Goal: Task Accomplishment & Management: Manage account settings

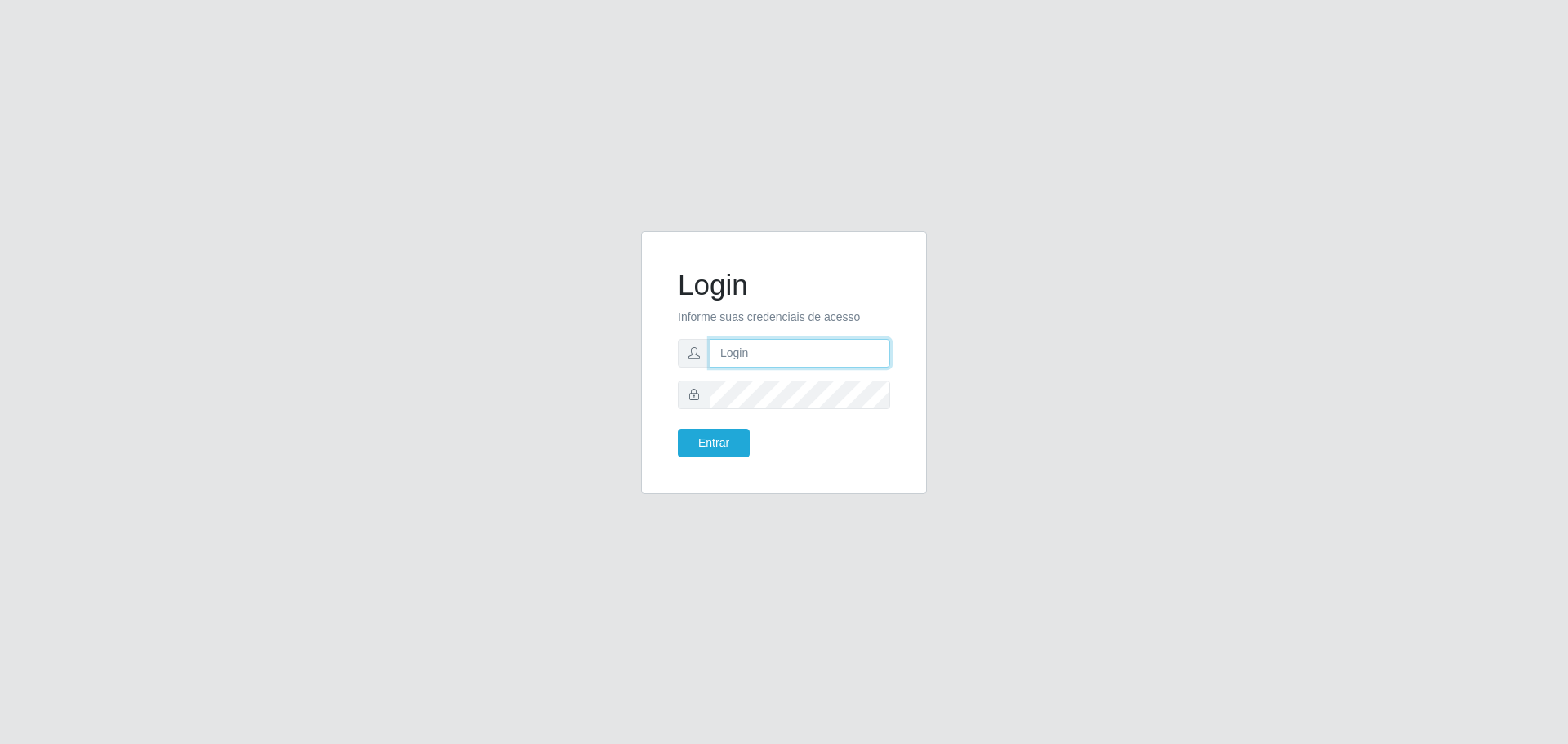
type input "[EMAIL_ADDRESS][DOMAIN_NAME]"
click at [723, 449] on button "Entrar" at bounding box center [714, 444] width 72 height 28
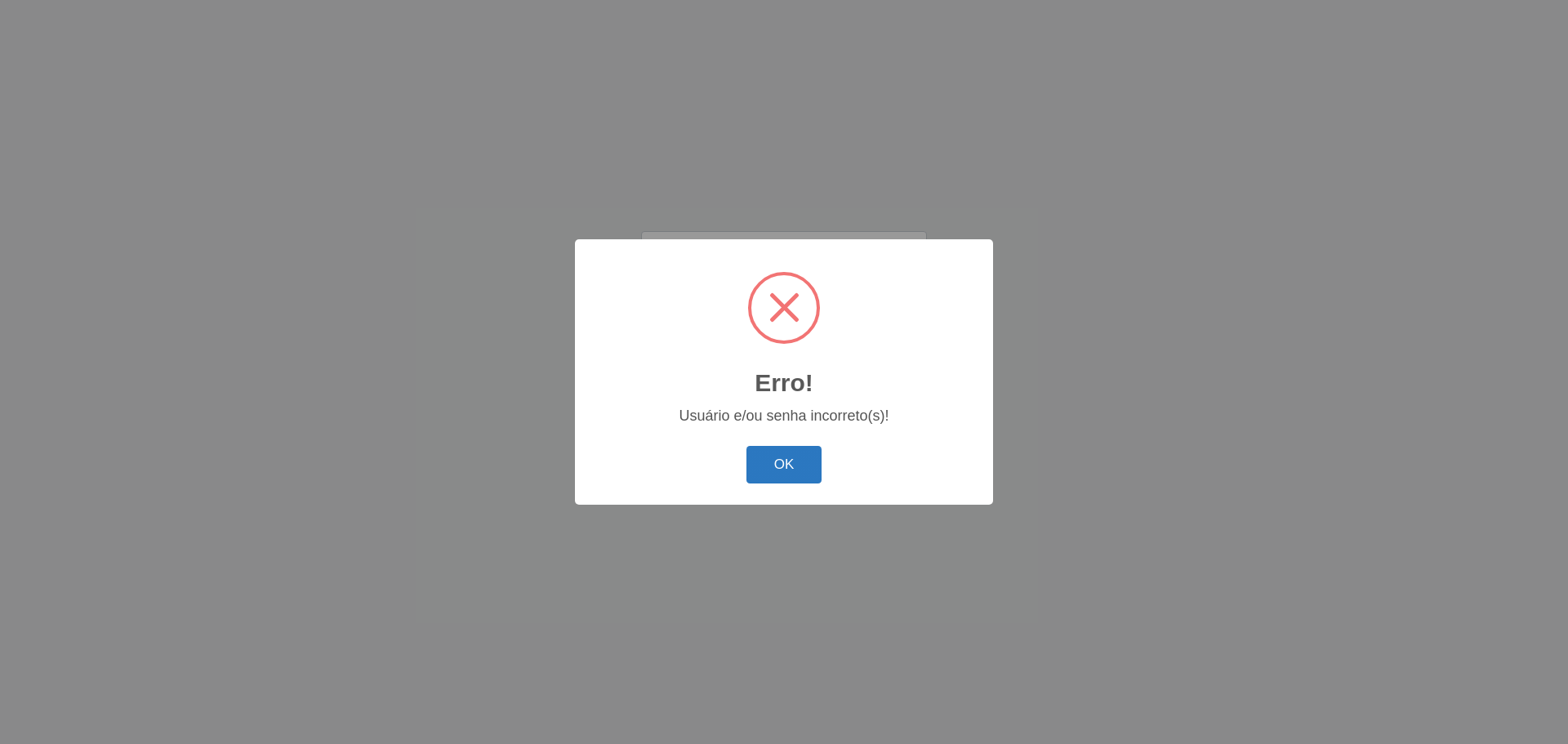
click at [759, 480] on button "OK" at bounding box center [784, 465] width 76 height 38
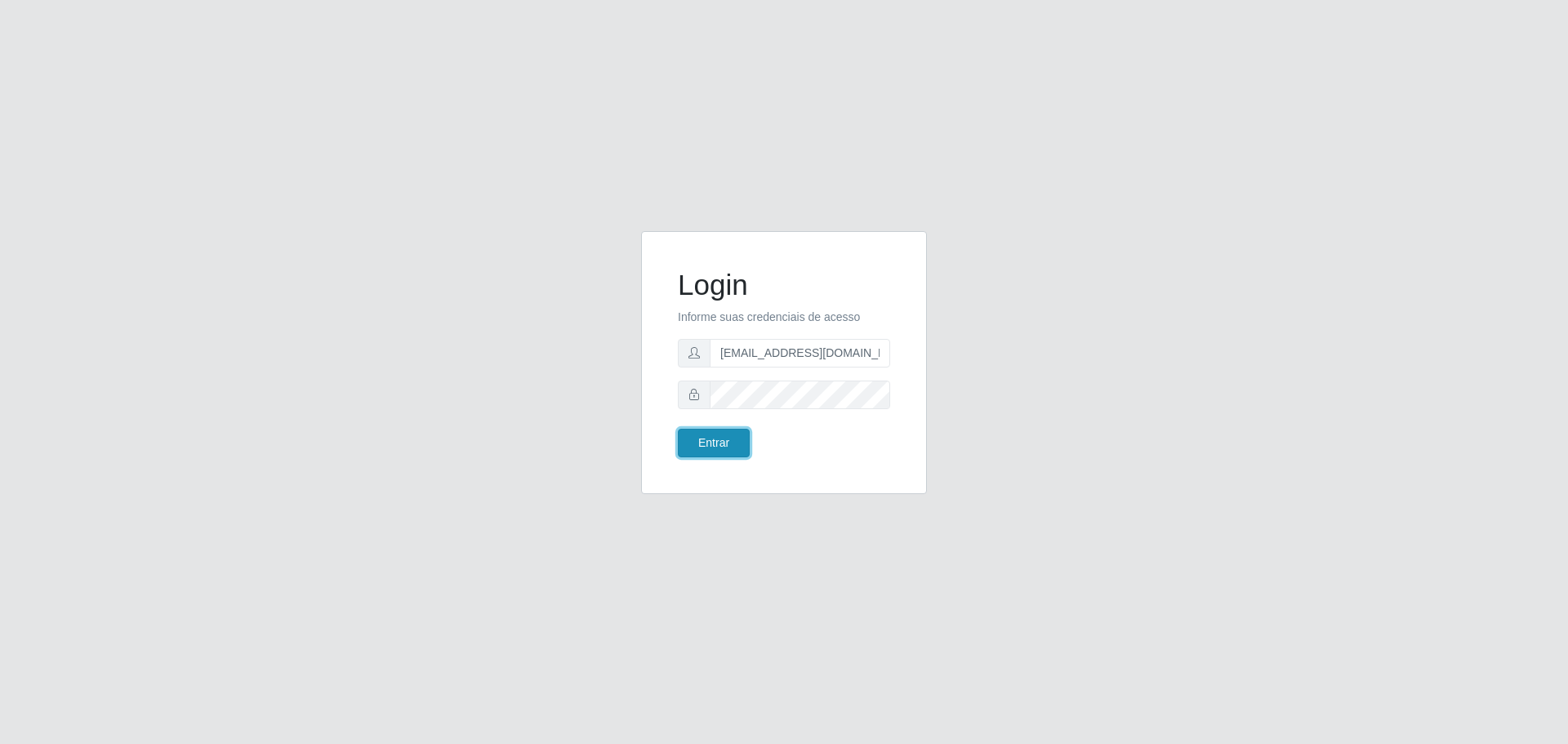
click at [734, 438] on button "Entrar" at bounding box center [714, 444] width 72 height 28
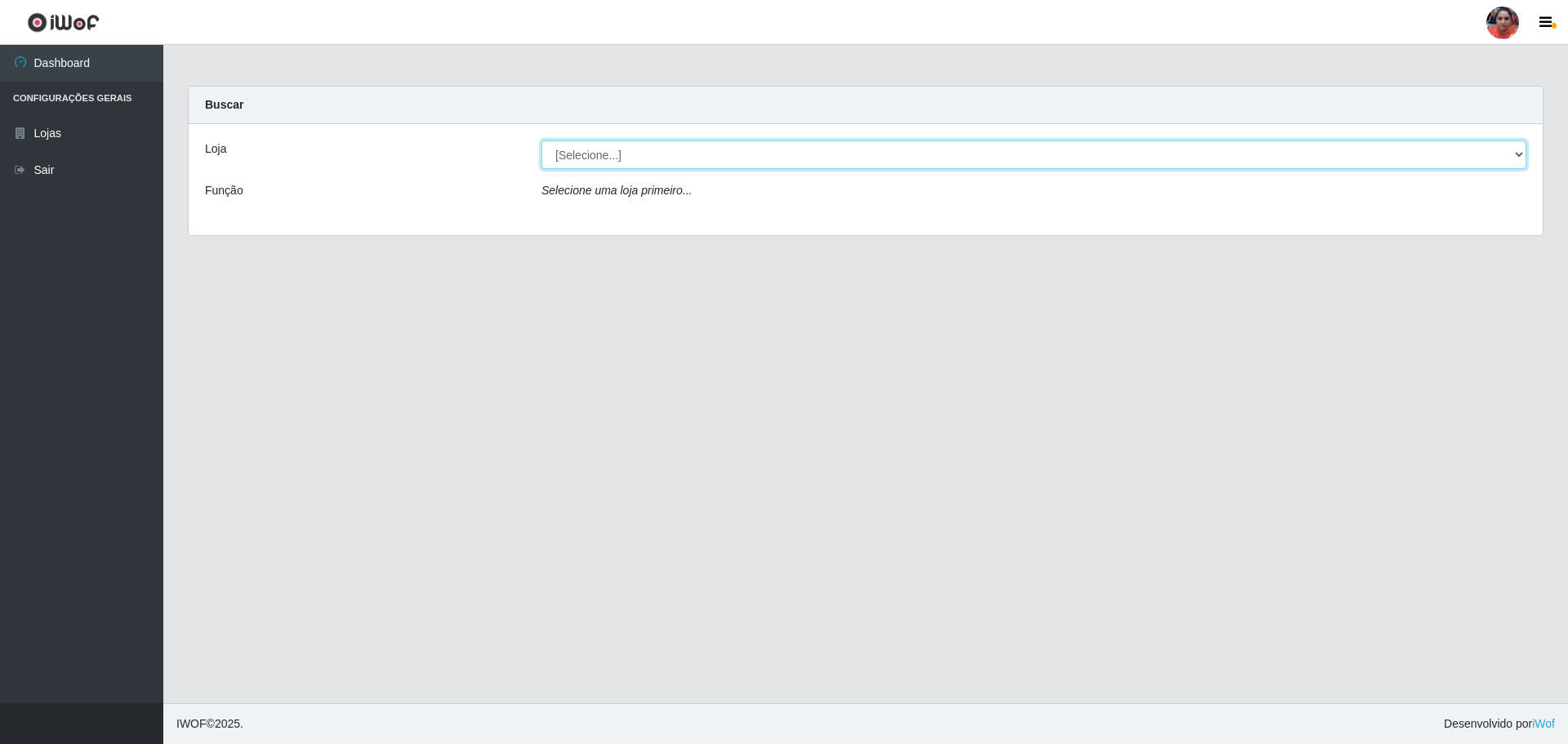
click at [1515, 154] on select "[Selecione...] Mar Vermelho - Loja 05" at bounding box center [1033, 155] width 985 height 28
select select "252"
click at [541, 141] on select "[Selecione...] Mar Vermelho - Loja 05" at bounding box center [1033, 155] width 985 height 28
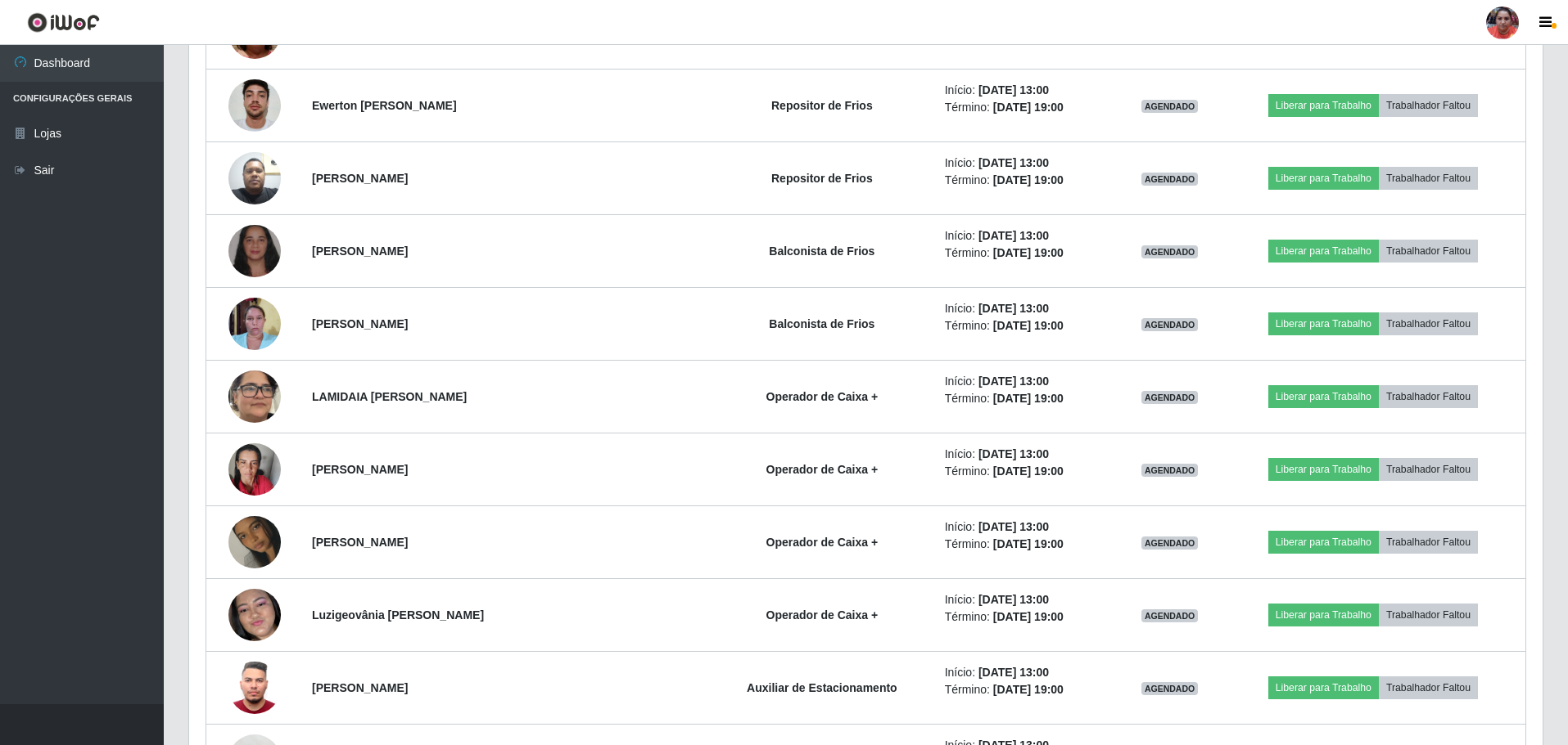
scroll to position [2182, 0]
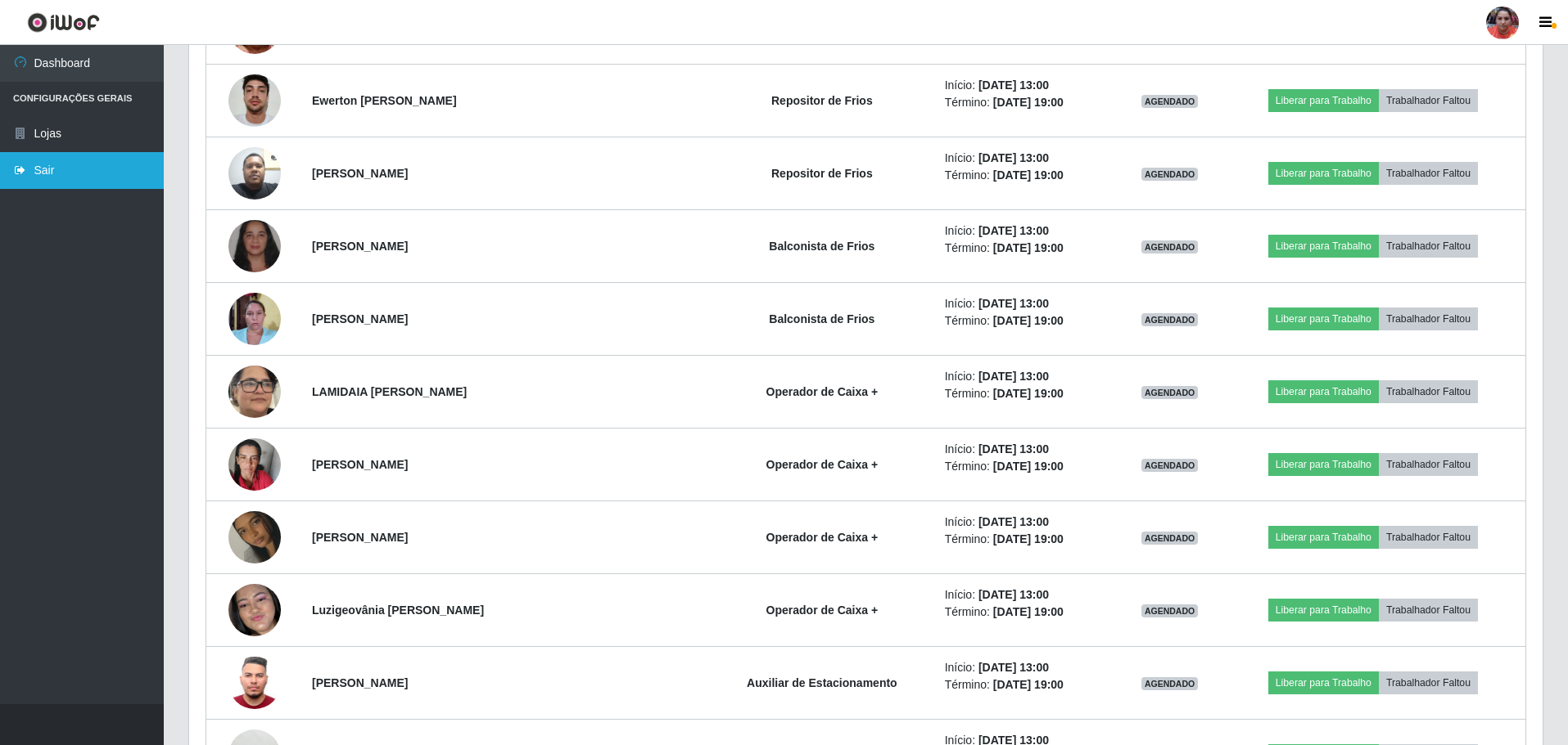
click at [113, 170] on link "Sair" at bounding box center [81, 171] width 164 height 37
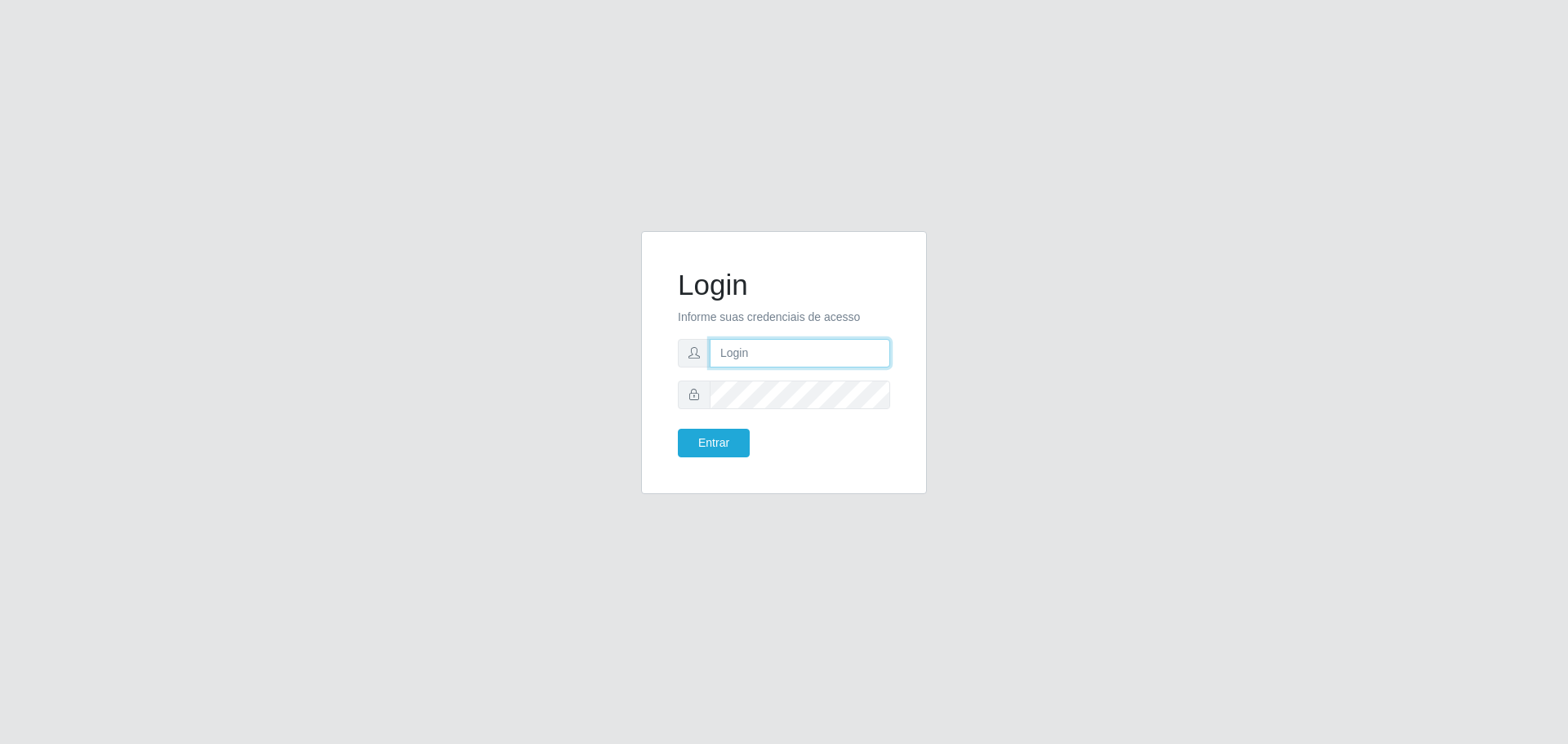
type input "[EMAIL_ADDRESS][DOMAIN_NAME]"
click at [740, 438] on button "Entrar" at bounding box center [714, 444] width 72 height 28
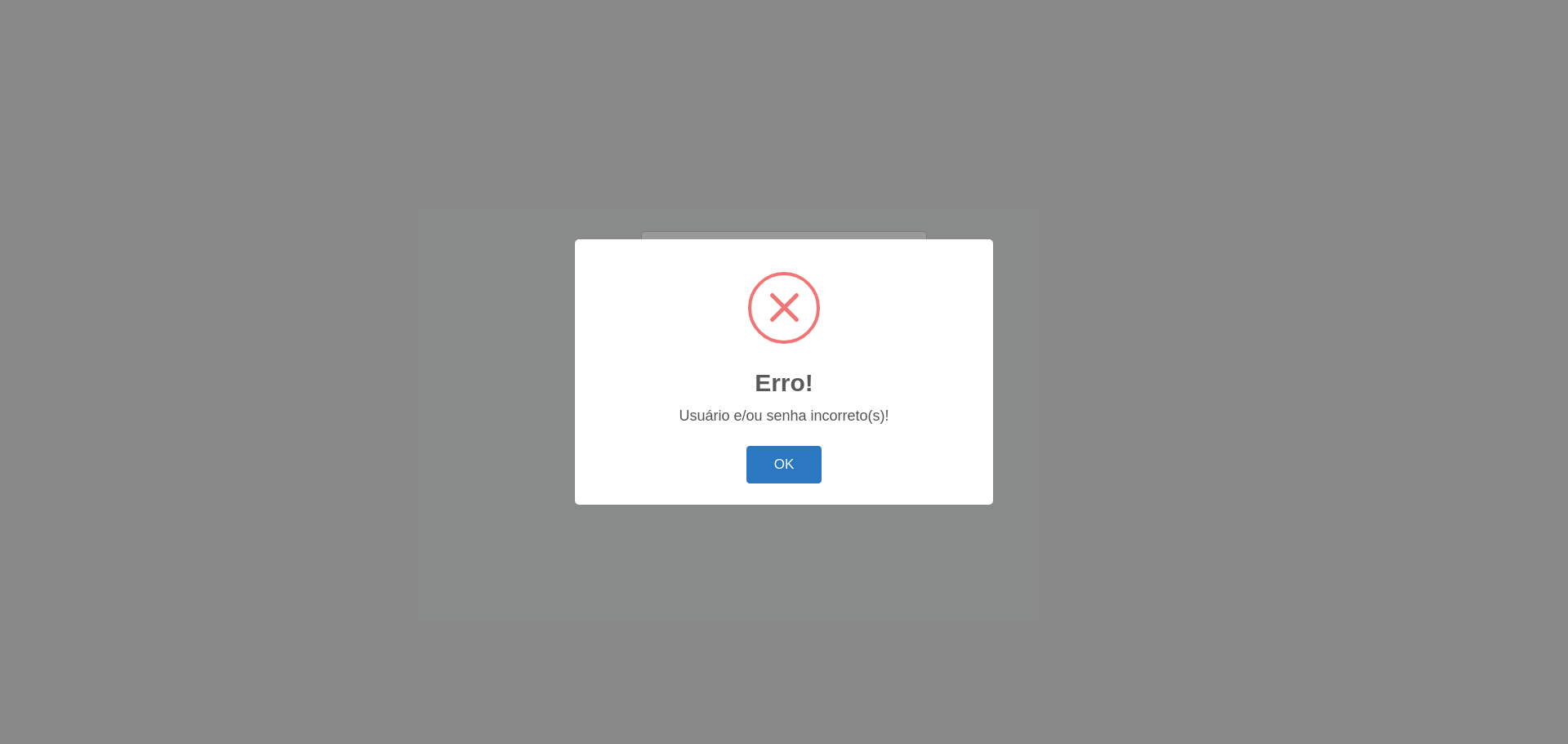
click at [750, 455] on button "OK" at bounding box center [784, 465] width 76 height 38
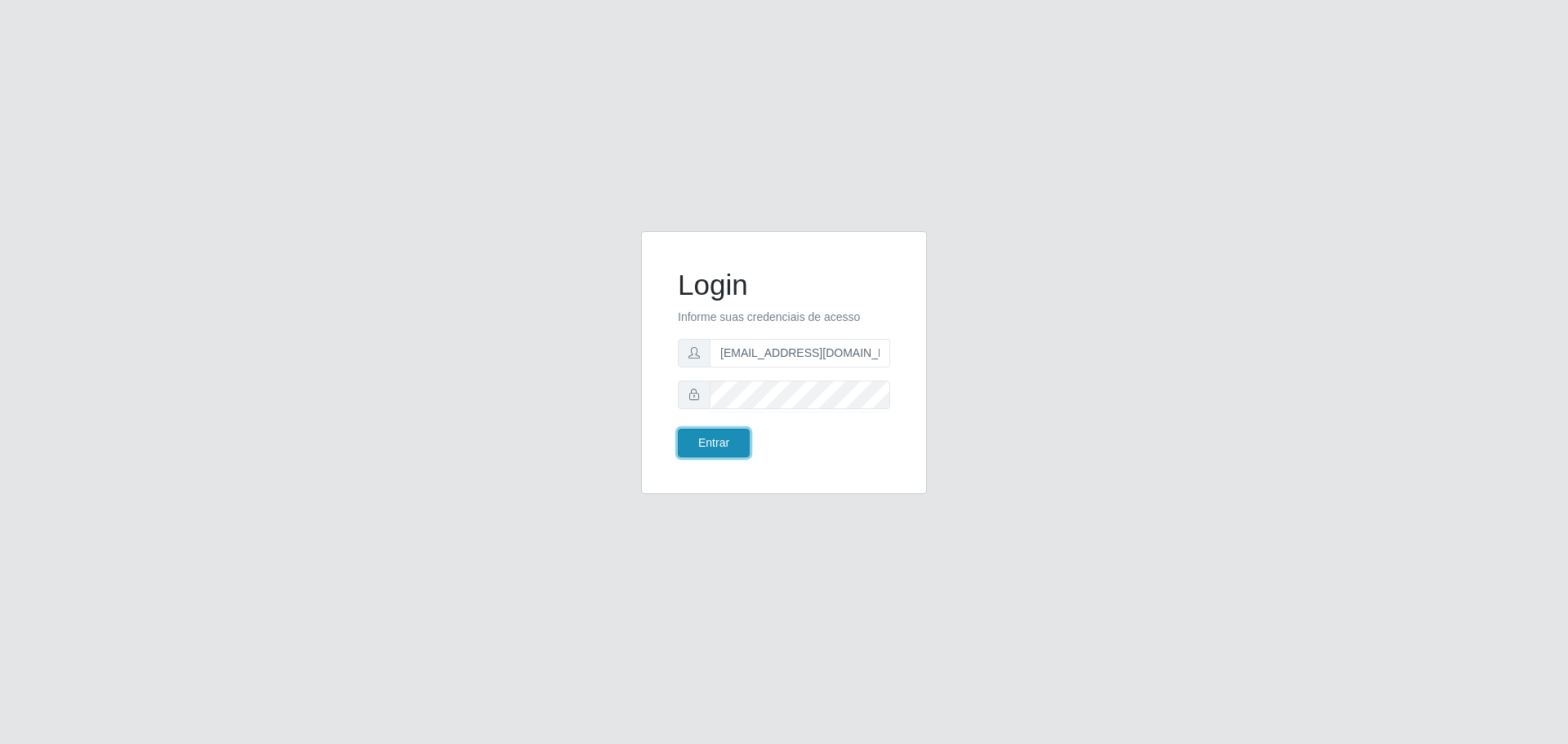
click at [740, 434] on button "Entrar" at bounding box center [714, 444] width 72 height 28
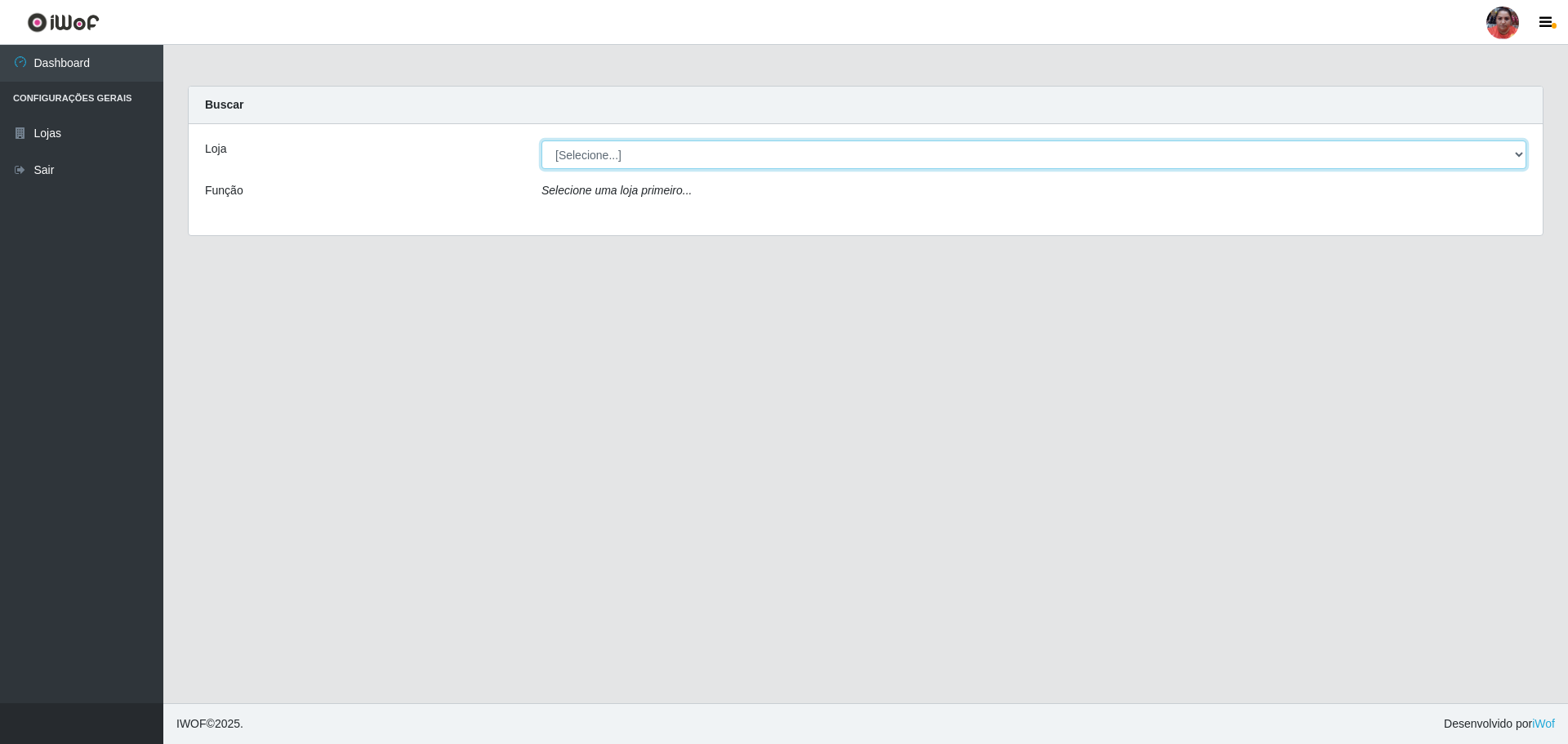
click at [1522, 155] on select "[Selecione...] Mar Vermelho - Loja 05" at bounding box center [1033, 155] width 985 height 28
select select "252"
click at [541, 141] on select "[Selecione...] Mar Vermelho - Loja 05" at bounding box center [1033, 155] width 985 height 28
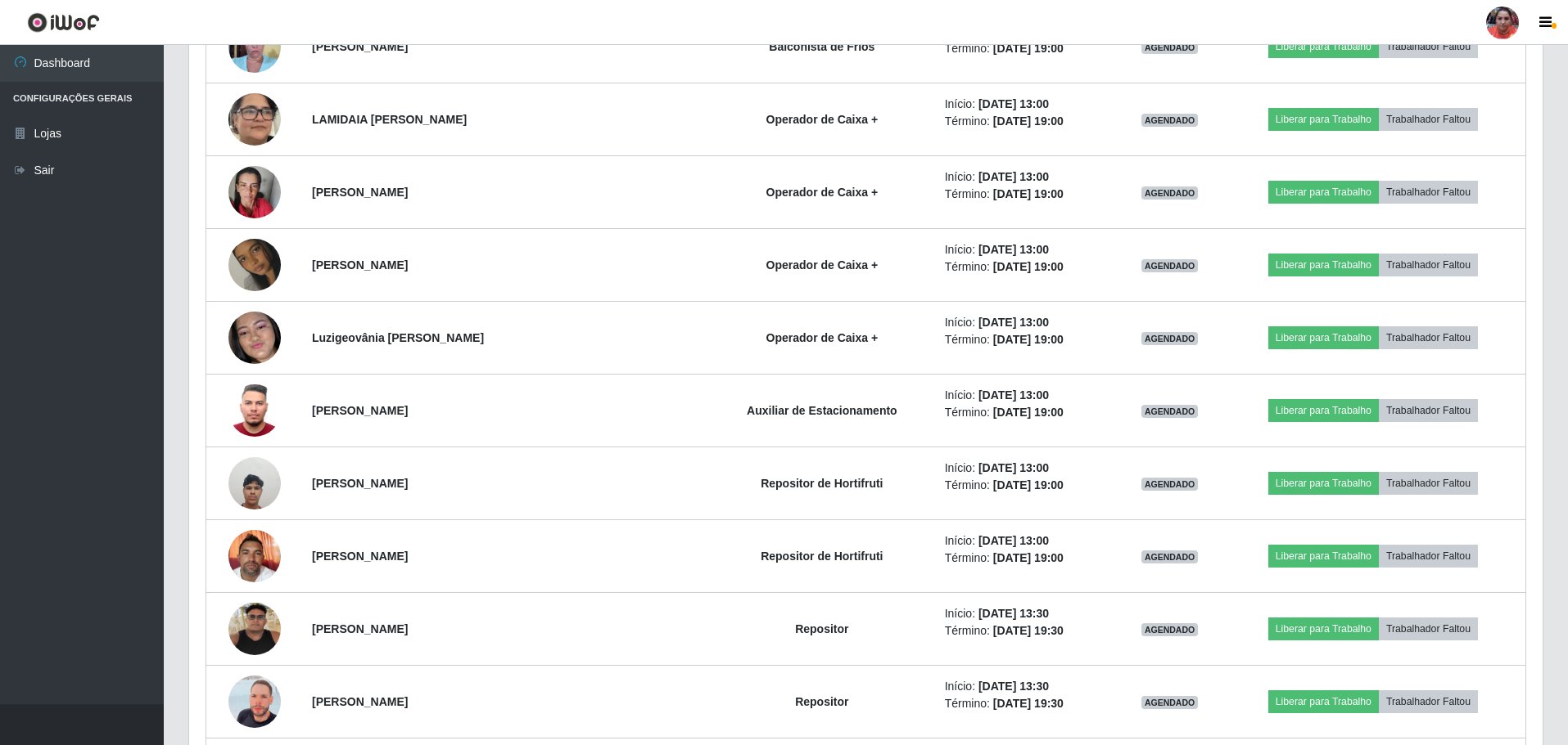
scroll to position [2460, 0]
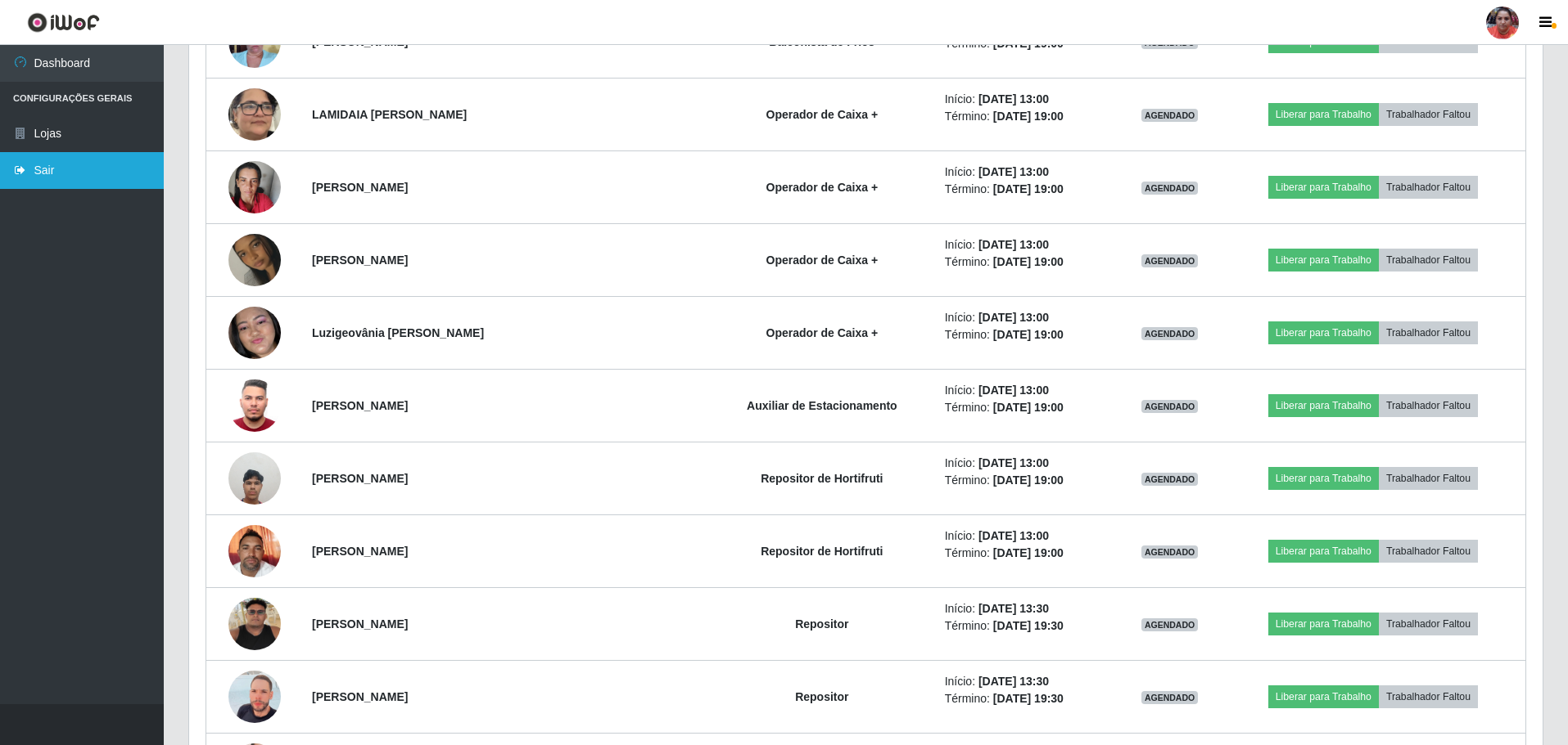
click at [70, 162] on link "Sair" at bounding box center [81, 171] width 164 height 37
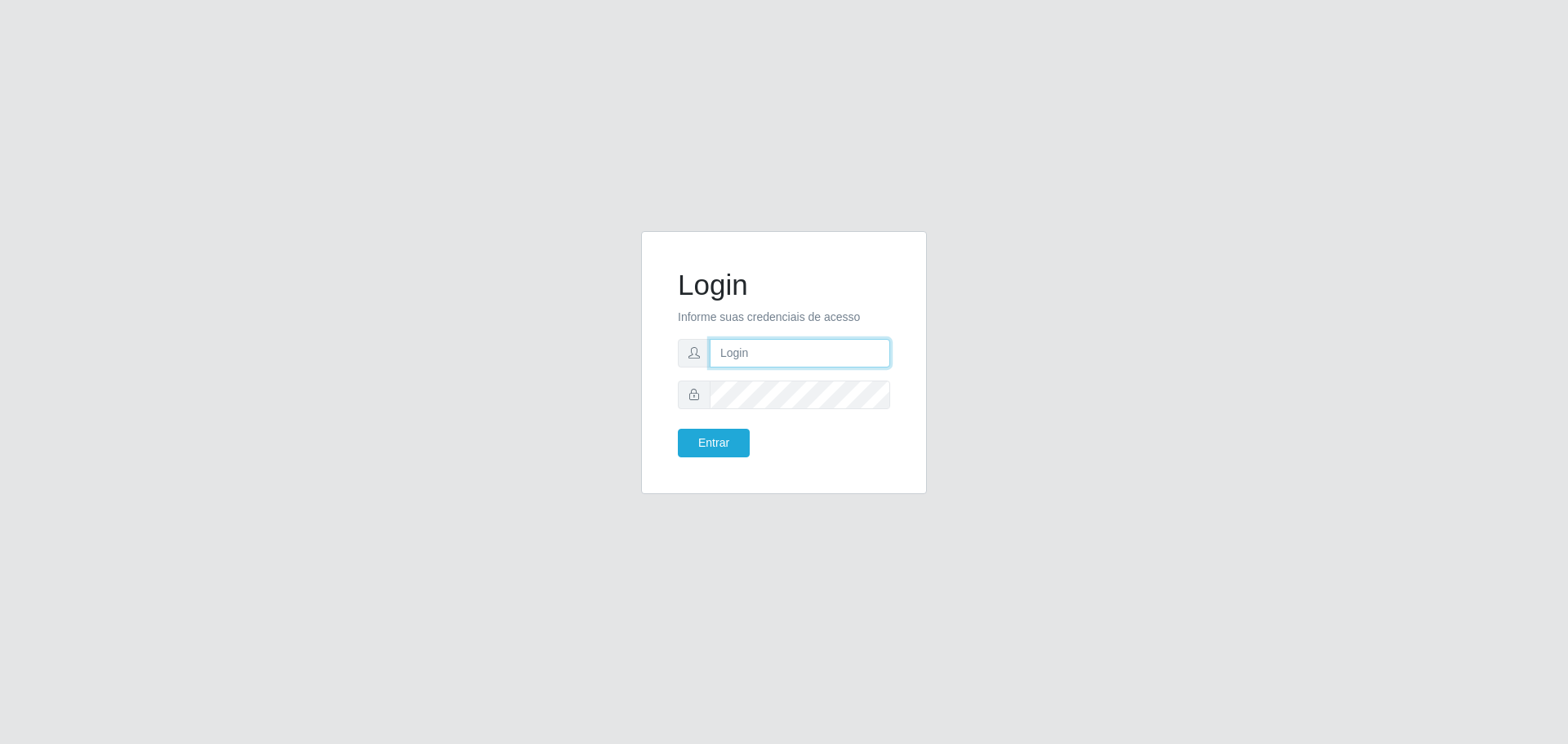
type input "[EMAIL_ADDRESS][DOMAIN_NAME]"
click at [740, 442] on button "Entrar" at bounding box center [714, 444] width 72 height 28
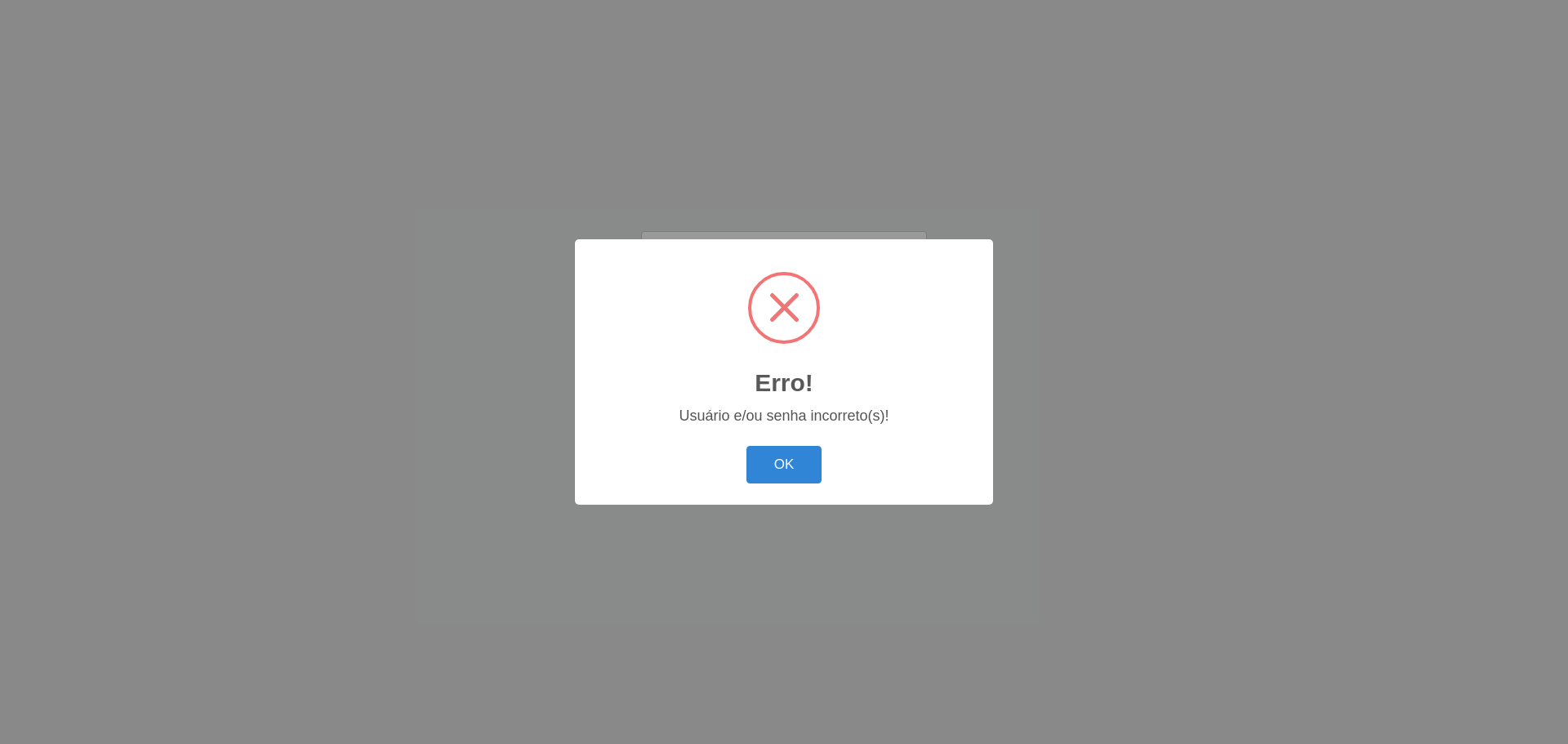
click at [810, 465] on button "OK" at bounding box center [784, 465] width 76 height 38
